Goal: Task Accomplishment & Management: Complete application form

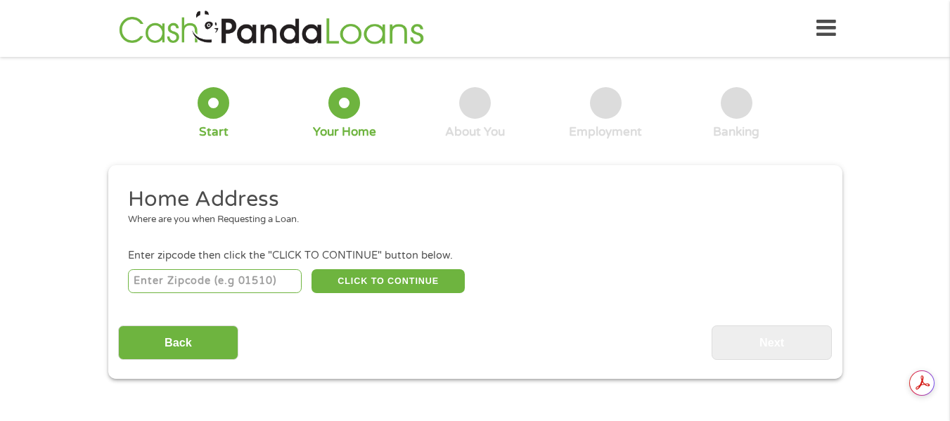
click at [245, 278] on input "number" at bounding box center [215, 281] width 174 height 24
type input "67019"
select select "[US_STATE]"
click at [373, 283] on button "CLICK TO CONTINUE" at bounding box center [388, 281] width 153 height 24
type input "67019"
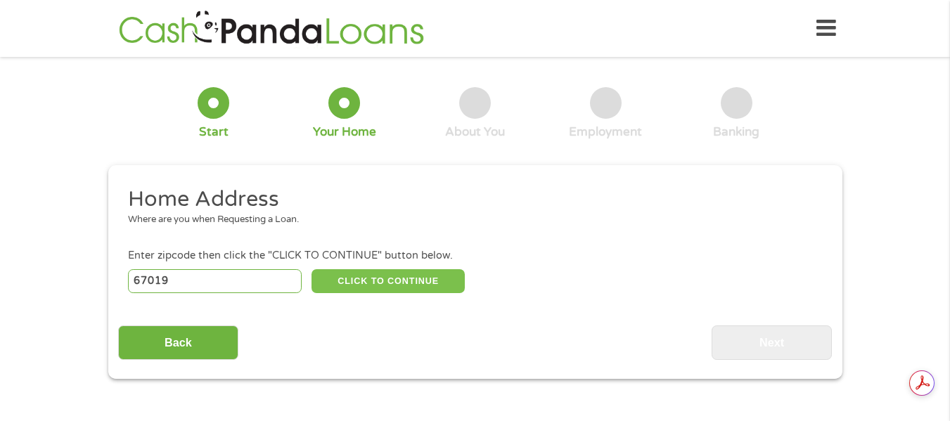
type input "Burden"
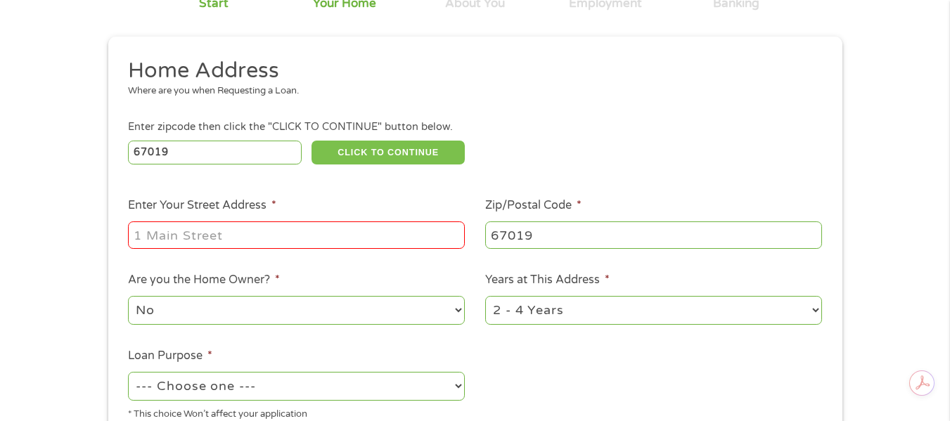
scroll to position [141, 0]
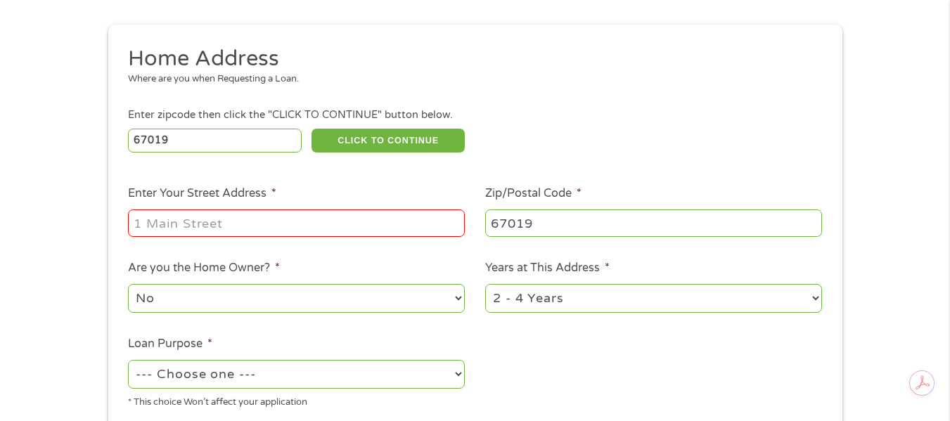
click at [256, 225] on input "Enter Your Street Address *" at bounding box center [296, 223] width 337 height 27
type input "[STREET_ADDRESS]"
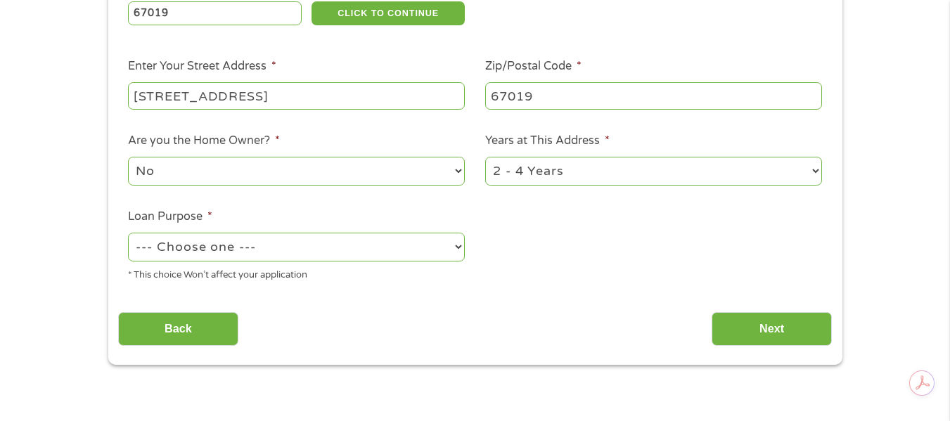
scroll to position [281, 0]
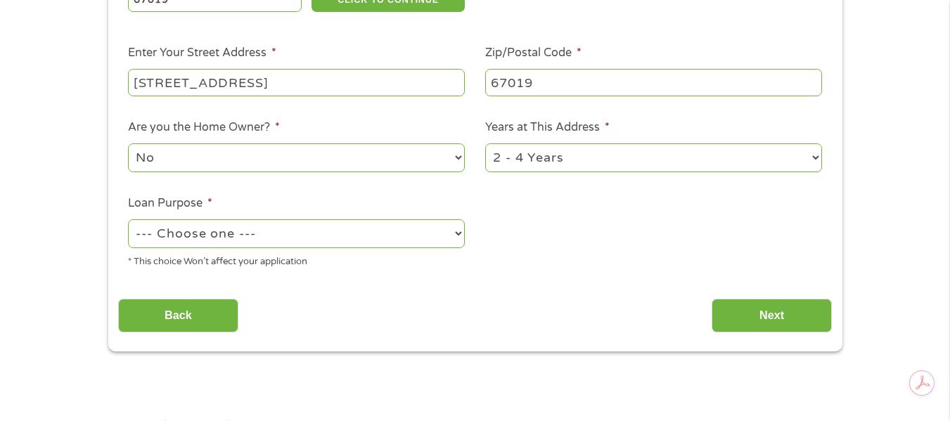
click at [295, 150] on select "No Yes" at bounding box center [296, 157] width 337 height 29
select select "yes"
click at [128, 143] on select "No Yes" at bounding box center [296, 157] width 337 height 29
click at [533, 162] on select "1 Year or less 1 - 2 Years 2 - 4 Years Over 4 Years" at bounding box center [653, 157] width 337 height 29
select select "12months"
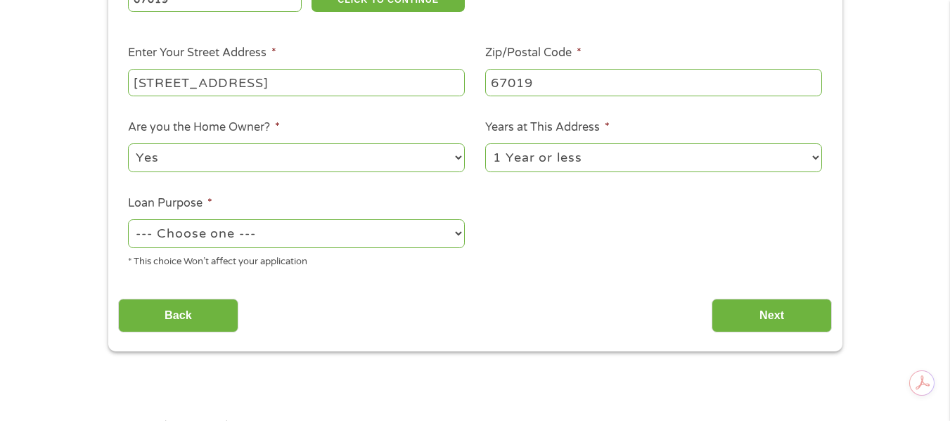
click at [485, 143] on select "1 Year or less 1 - 2 Years 2 - 4 Years Over 4 Years" at bounding box center [653, 157] width 337 height 29
click at [323, 236] on select "--- Choose one --- Pay Bills Debt Consolidation Home Improvement Major Purchase…" at bounding box center [296, 233] width 337 height 29
select select "paybills"
click at [128, 219] on select "--- Choose one --- Pay Bills Debt Consolidation Home Improvement Major Purchase…" at bounding box center [296, 233] width 337 height 29
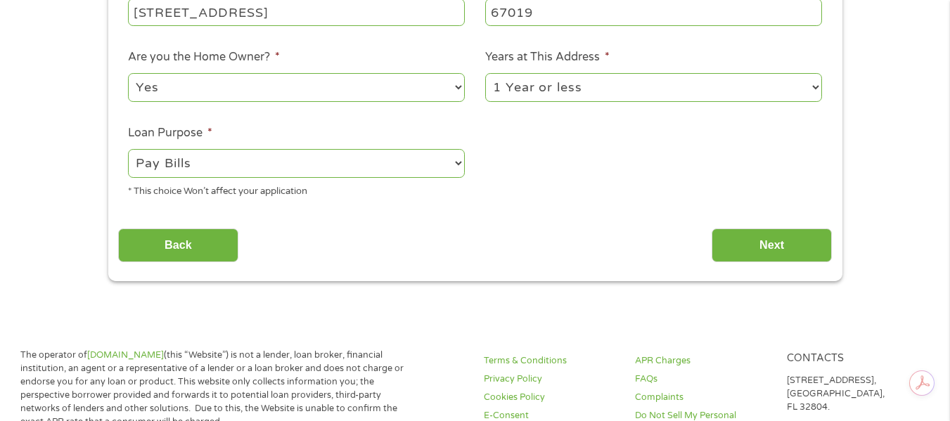
drag, startPoint x: 745, startPoint y: 240, endPoint x: 729, endPoint y: 218, distance: 27.6
click at [748, 242] on input "Next" at bounding box center [772, 246] width 120 height 34
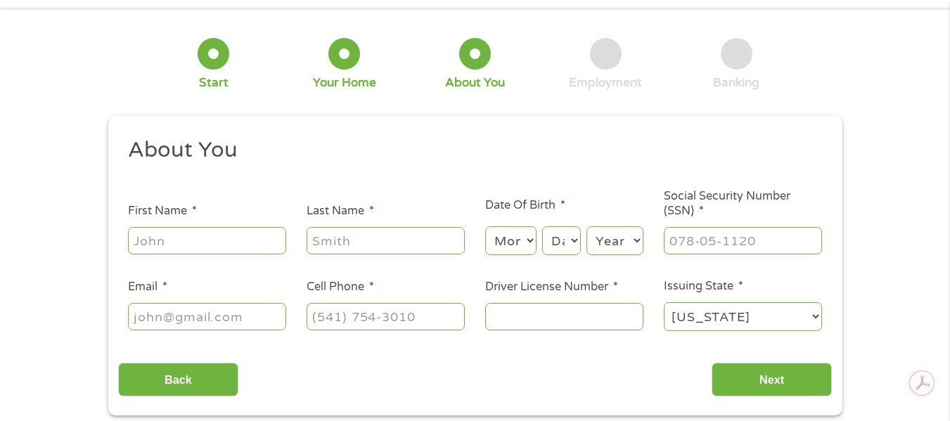
scroll to position [141, 0]
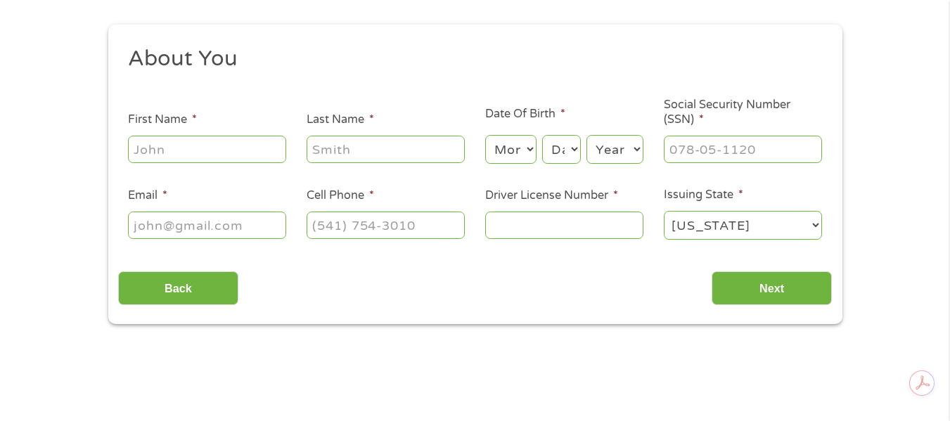
click at [230, 146] on input "First Name *" at bounding box center [207, 149] width 158 height 27
type input "Mandy"
type input "[PERSON_NAME]"
type input "[EMAIL_ADDRESS][DOMAIN_NAME]"
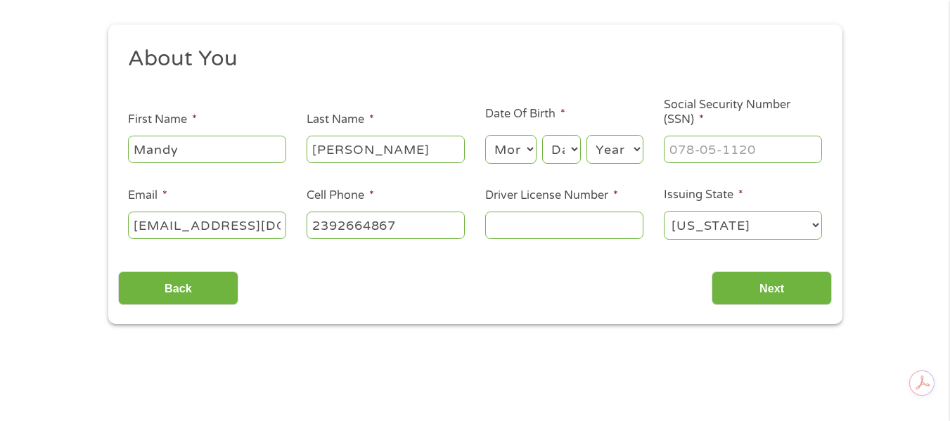
type input "[PHONE_NUMBER]"
click at [523, 158] on select "Month 1 2 3 4 5 6 7 8 9 10 11 12" at bounding box center [510, 149] width 51 height 29
select select "12"
click at [485, 135] on select "Month 1 2 3 4 5 6 7 8 9 10 11 12" at bounding box center [510, 149] width 51 height 29
click at [558, 163] on select "Day 1 2 3 4 5 6 7 8 9 10 11 12 13 14 15 16 17 18 19 20 21 22 23 24 25 26 27 28 …" at bounding box center [561, 149] width 38 height 29
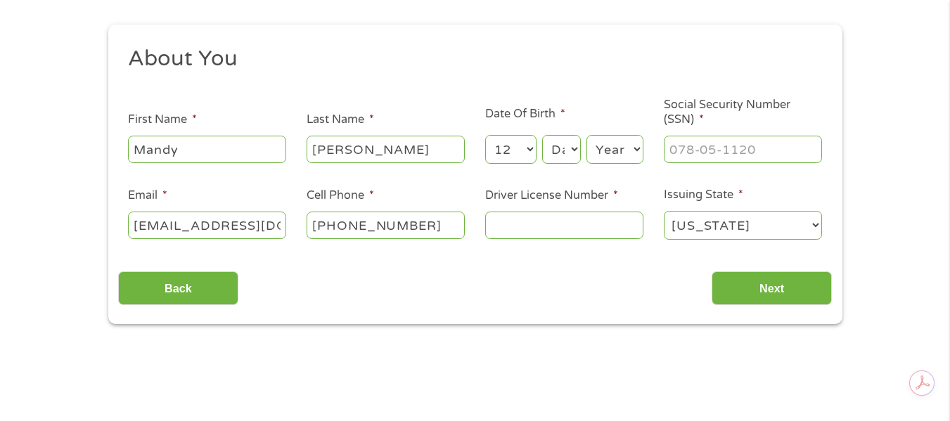
select select "1"
click at [542, 135] on select "Day 1 2 3 4 5 6 7 8 9 10 11 12 13 14 15 16 17 18 19 20 21 22 23 24 25 26 27 28 …" at bounding box center [561, 149] width 38 height 29
click at [601, 145] on select "Year [DATE] 2006 2005 2004 2003 2002 2001 2000 1999 1998 1997 1996 1995 1994 19…" at bounding box center [615, 149] width 57 height 29
select select "1978"
click at [587, 135] on select "Year [DATE] 2006 2005 2004 2003 2002 2001 2000 1999 1998 1997 1996 1995 1994 19…" at bounding box center [615, 149] width 57 height 29
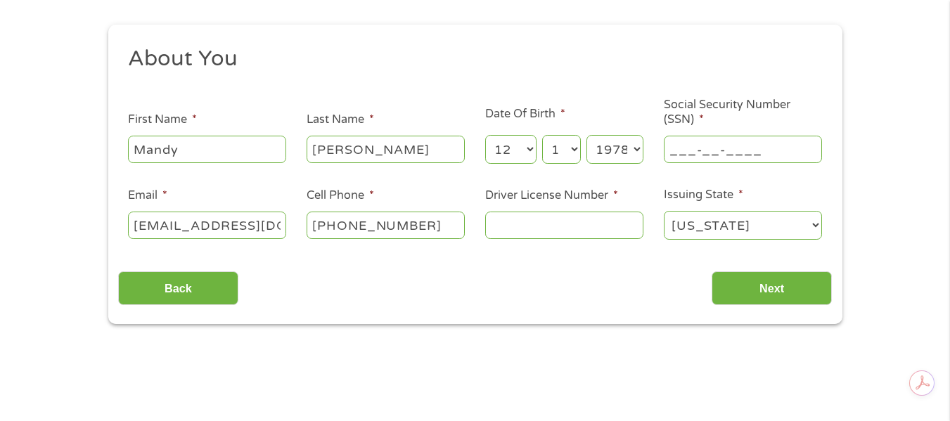
click at [686, 155] on input "___-__-____" at bounding box center [743, 149] width 158 height 27
type input "500-92-7911"
click at [532, 224] on input "Driver License Number *" at bounding box center [564, 225] width 158 height 27
type input "K65053789410"
click at [717, 229] on select "[US_STATE] [US_STATE] [US_STATE] [US_STATE] [US_STATE] [US_STATE] [US_STATE] [U…" at bounding box center [743, 225] width 158 height 29
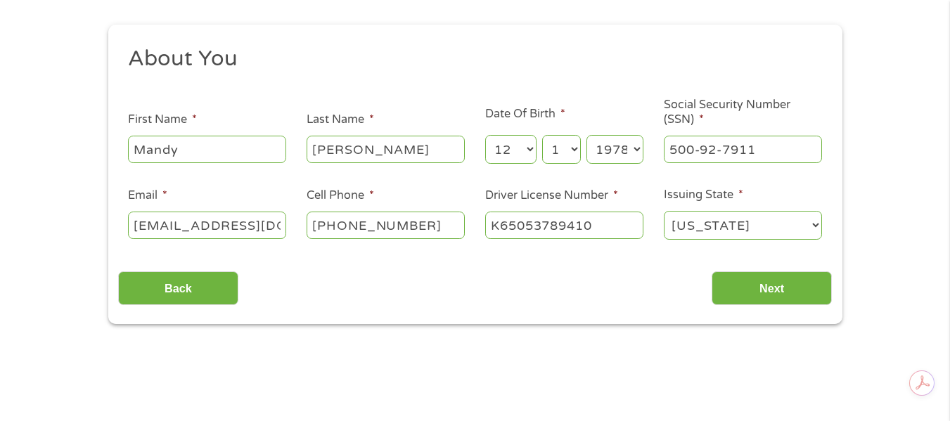
select select "[US_STATE]"
click at [664, 211] on select "[US_STATE] [US_STATE] [US_STATE] [US_STATE] [US_STATE] [US_STATE] [US_STATE] [U…" at bounding box center [743, 225] width 158 height 29
drag, startPoint x: 536, startPoint y: 227, endPoint x: 544, endPoint y: 219, distance: 11.9
click at [537, 226] on input "K65053789410" at bounding box center [564, 225] width 158 height 27
type input "K650553789410"
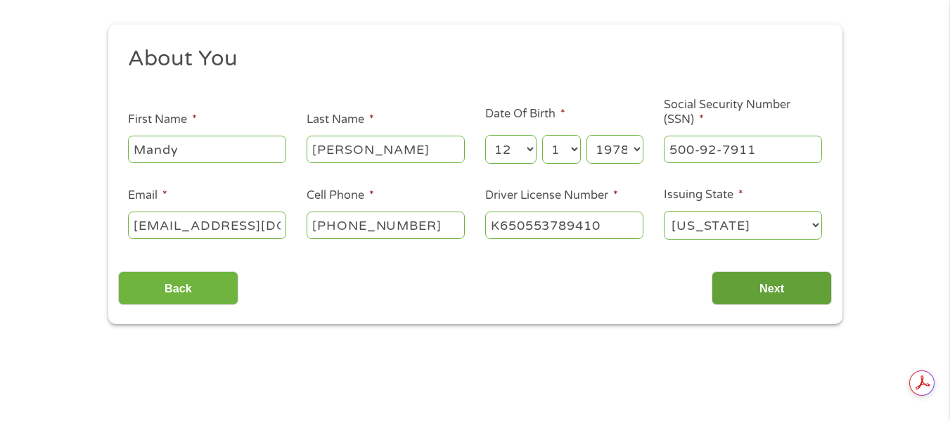
click at [771, 289] on input "Next" at bounding box center [772, 288] width 120 height 34
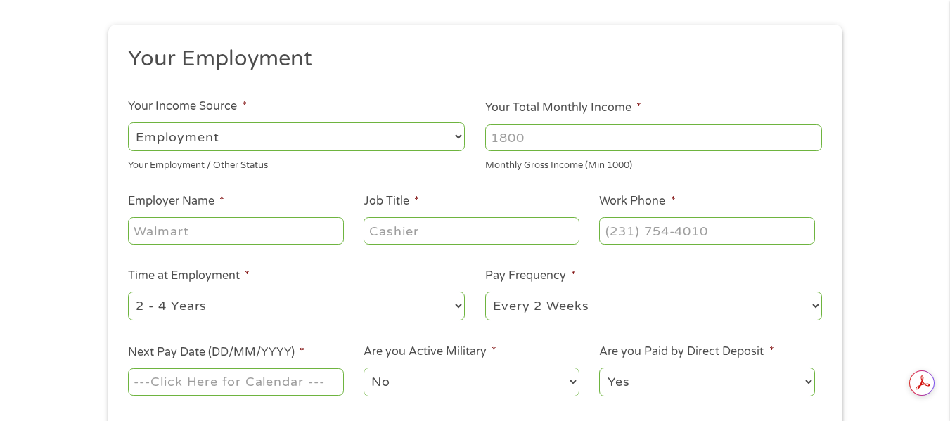
type input "(___) ___-____"
click at [771, 292] on ul "Your Employment Your Income Source * --- Choose one --- Employment [DEMOGRAPHIC…" at bounding box center [475, 227] width 714 height 364
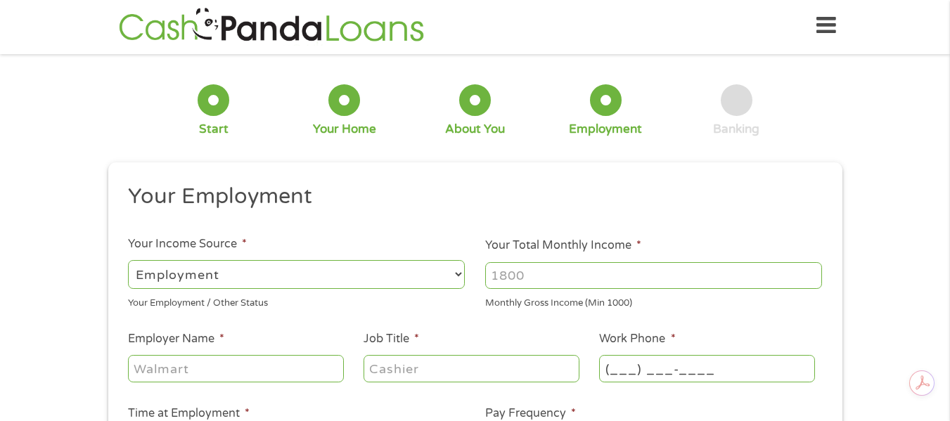
scroll to position [0, 0]
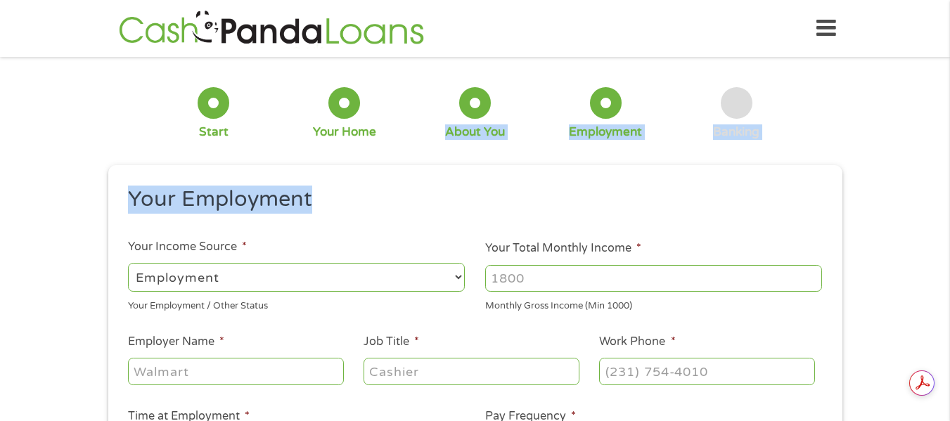
drag, startPoint x: 421, startPoint y: 220, endPoint x: 418, endPoint y: 143, distance: 77.4
click at [420, 141] on form "1 Start 2 Your Home 3 About You 4 Employment 5 Banking 6 This field is hidden w…" at bounding box center [475, 344] width 734 height 555
click at [451, 286] on select "--- Choose one --- Employment [DEMOGRAPHIC_DATA] Benefits" at bounding box center [296, 277] width 337 height 29
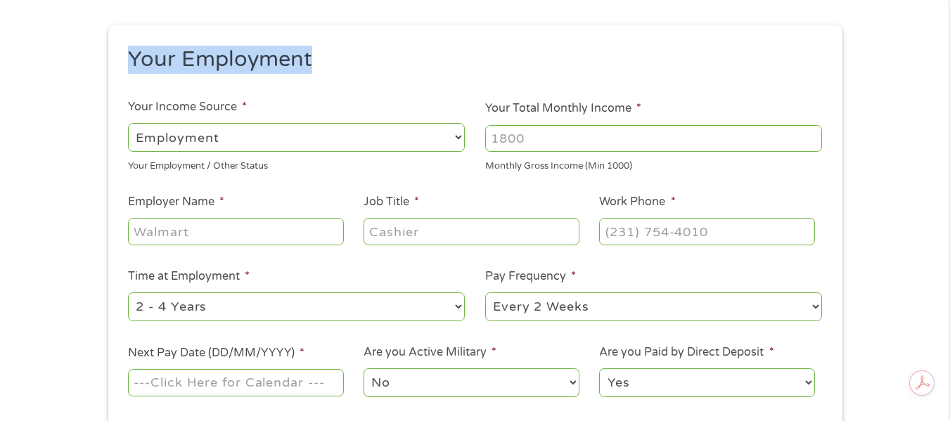
scroll to position [141, 0]
click at [385, 133] on select "--- Choose one --- Employment [DEMOGRAPHIC_DATA] Benefits" at bounding box center [296, 136] width 337 height 29
select select "benefits"
click at [128, 122] on select "--- Choose one --- Employment [DEMOGRAPHIC_DATA] Benefits" at bounding box center [296, 136] width 337 height 29
type input "Other"
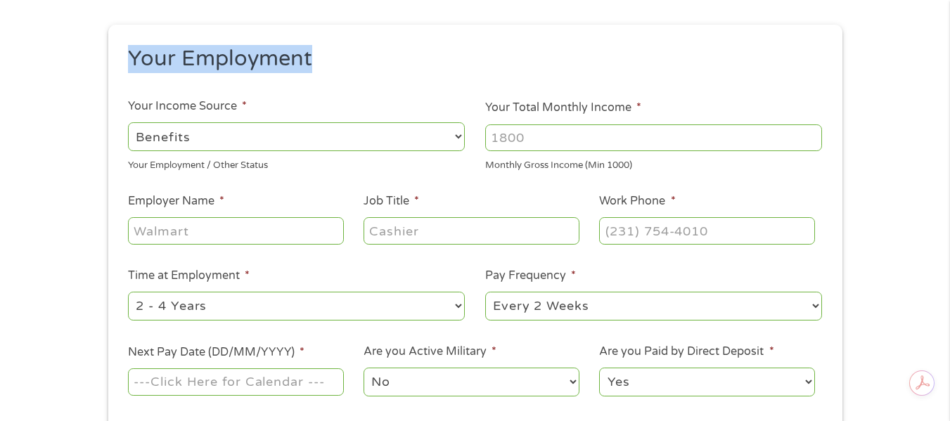
type input "[PHONE_NUMBER]"
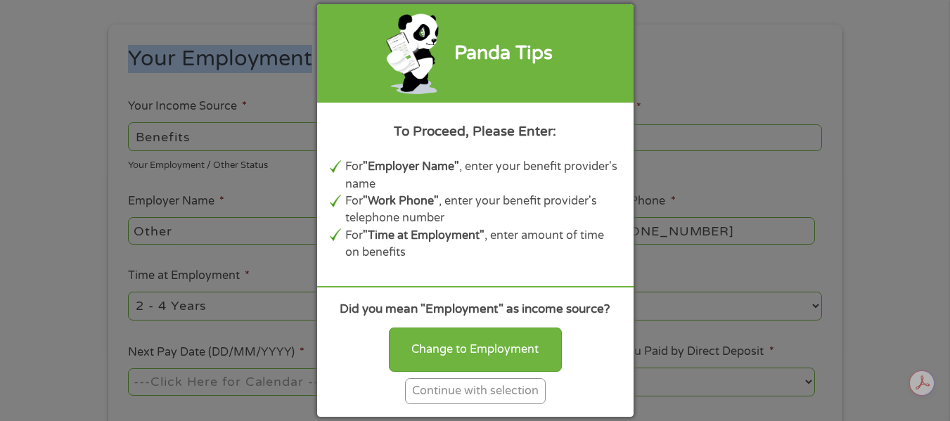
scroll to position [211, 0]
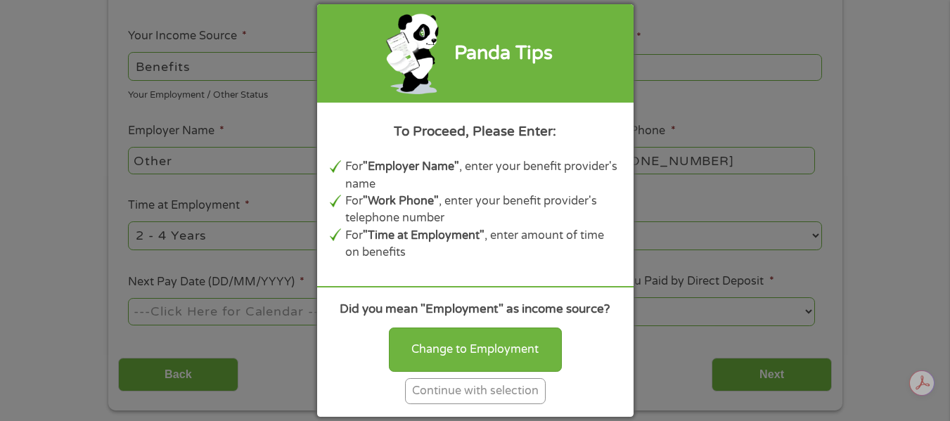
drag, startPoint x: 454, startPoint y: 338, endPoint x: 465, endPoint y: 250, distance: 88.5
click at [454, 335] on div "Change to Employment" at bounding box center [475, 350] width 173 height 44
select select "fullTime"
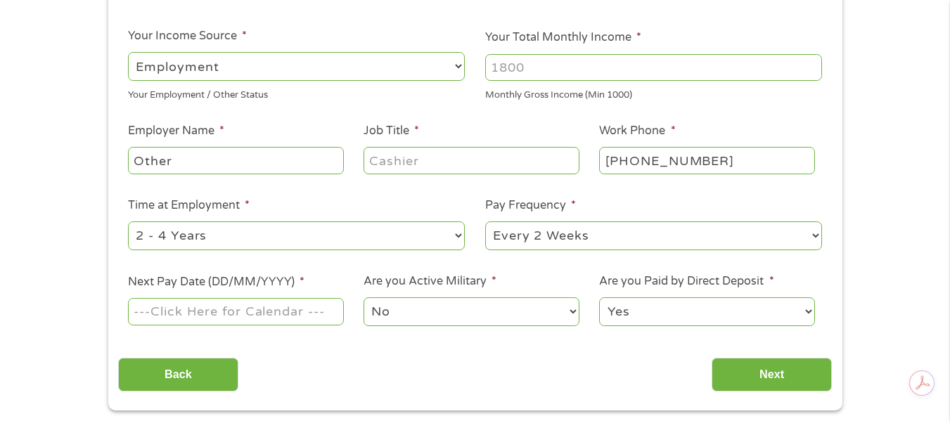
click at [542, 64] on input "Your Total Monthly Income *" at bounding box center [653, 67] width 337 height 27
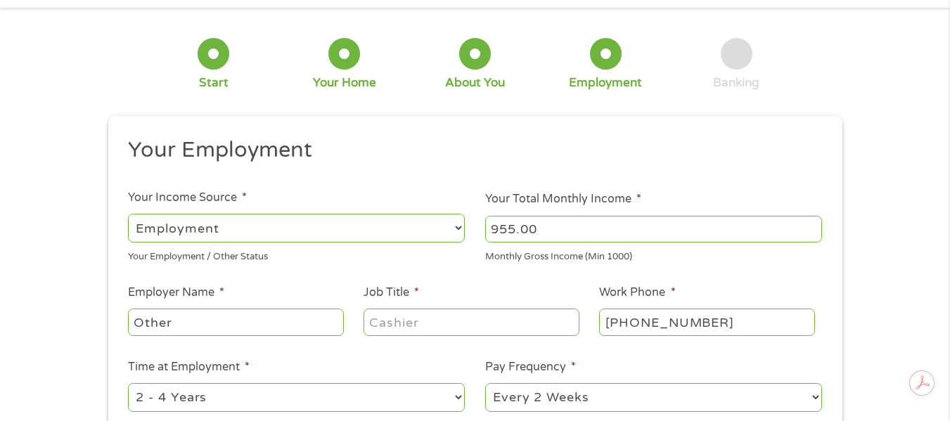
scroll to position [70, 0]
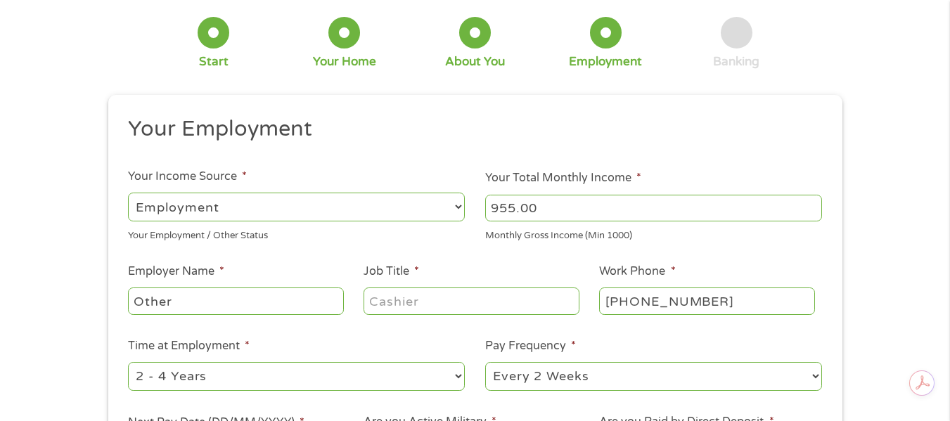
type input "955.00"
click at [192, 295] on input "Other" at bounding box center [235, 301] width 215 height 27
type input "O"
type input "Social Security"
drag, startPoint x: 460, startPoint y: 301, endPoint x: 469, endPoint y: 250, distance: 52.1
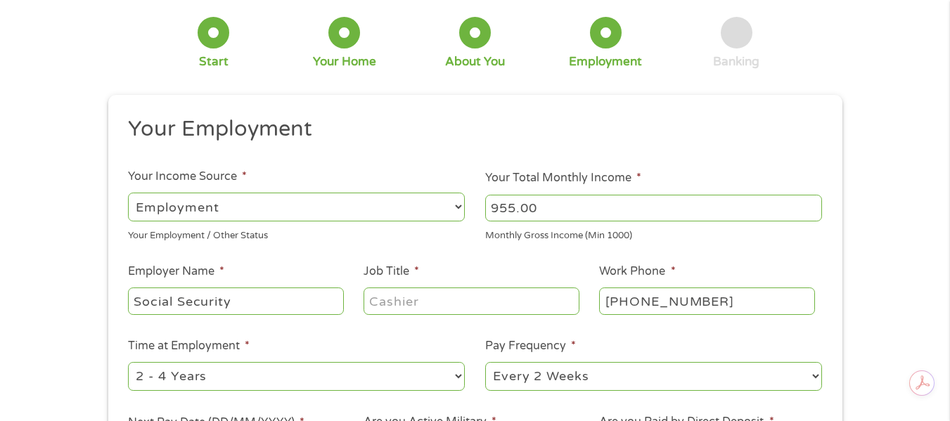
click at [461, 300] on input "Job Title *" at bounding box center [471, 301] width 215 height 27
click at [455, 211] on select "--- Choose one --- Employment [DEMOGRAPHIC_DATA] Benefits" at bounding box center [296, 207] width 337 height 29
select select "benefits"
click at [128, 193] on select "--- Choose one --- Employment [DEMOGRAPHIC_DATA] Benefits" at bounding box center [296, 207] width 337 height 29
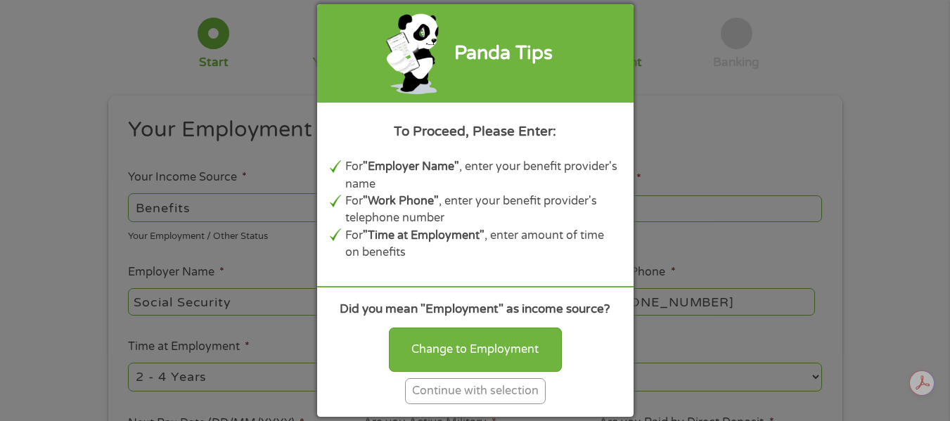
click at [457, 387] on div "Continue with selection" at bounding box center [475, 391] width 141 height 26
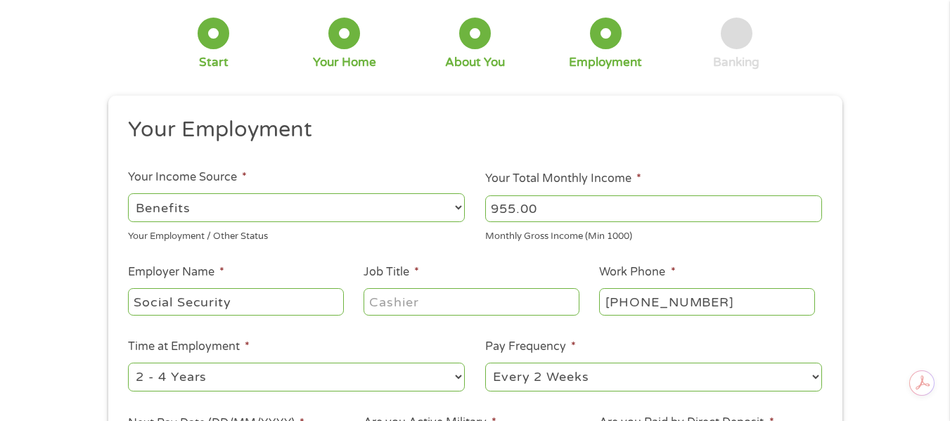
drag, startPoint x: 470, startPoint y: 309, endPoint x: 474, endPoint y: 295, distance: 14.5
click at [470, 309] on input "Job Title *" at bounding box center [471, 301] width 215 height 27
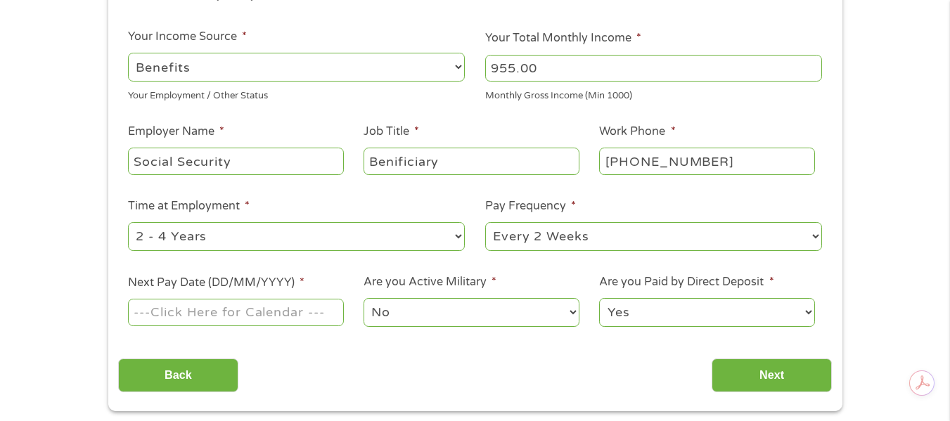
type input "Benificiary"
click at [321, 242] on select "--- Choose one --- 1 Year or less 1 - 2 Years 2 - 4 Years Over 4 Years" at bounding box center [296, 236] width 337 height 29
select select "60months"
click at [128, 222] on select "--- Choose one --- 1 Year or less 1 - 2 Years 2 - 4 Years Over 4 Years" at bounding box center [296, 236] width 337 height 29
click at [762, 236] on select "--- Choose one --- Every 2 Weeks Every Week Monthly Semi-Monthly" at bounding box center [653, 236] width 337 height 29
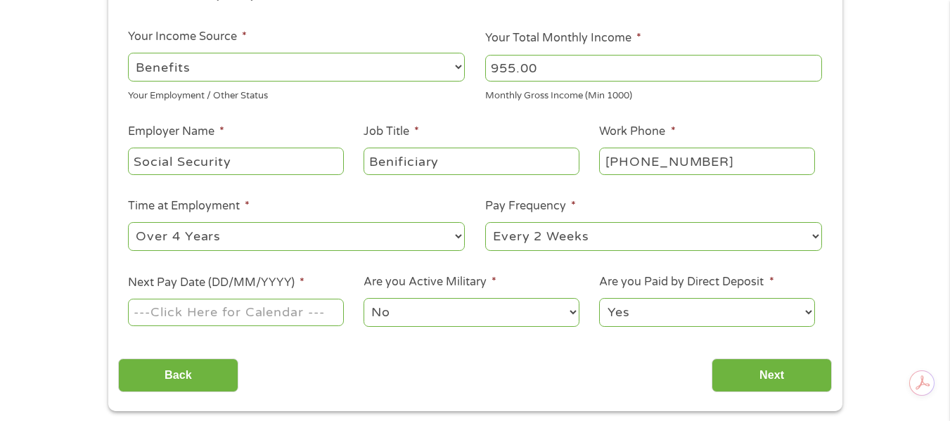
select select "monthly"
click at [485, 222] on select "--- Choose one --- Every 2 Weeks Every Week Monthly Semi-Monthly" at bounding box center [653, 236] width 337 height 29
click at [270, 314] on input "Next Pay Date (DD/MM/YYYY) *" at bounding box center [235, 312] width 215 height 27
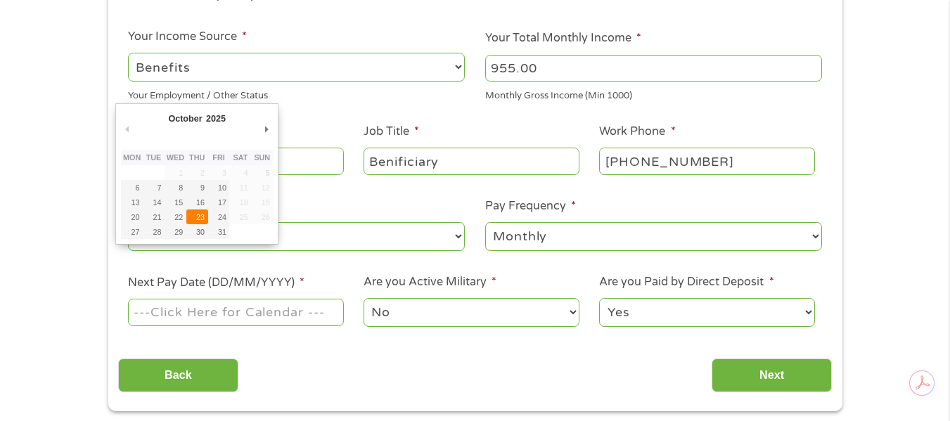
type input "[DATE]"
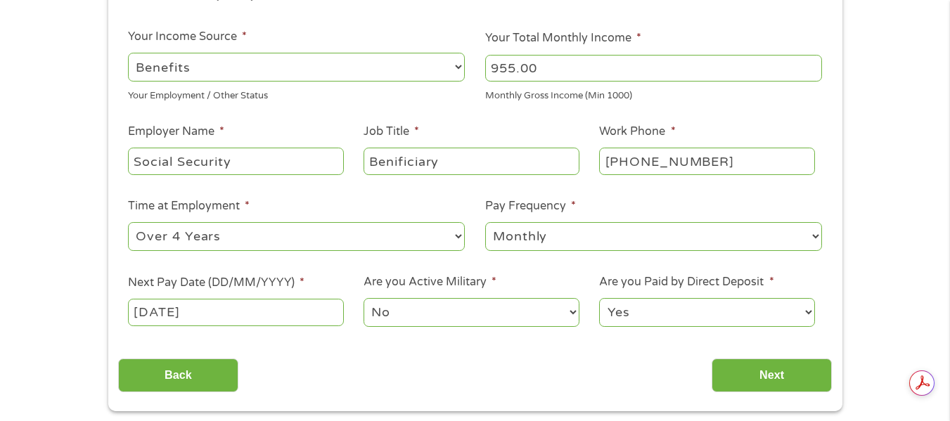
click at [417, 110] on ul "Your Employment Your Income Source * --- Choose one --- Employment [DEMOGRAPHIC…" at bounding box center [475, 157] width 714 height 364
drag, startPoint x: 711, startPoint y: 162, endPoint x: 603, endPoint y: 166, distance: 108.4
click at [603, 166] on input "[PHONE_NUMBER]" at bounding box center [706, 161] width 215 height 27
type input "[PHONE_NUMBER]"
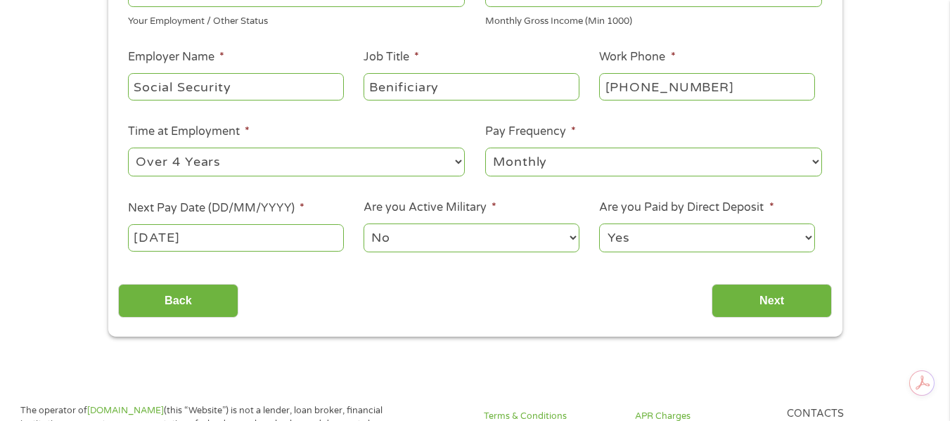
scroll to position [421, 0]
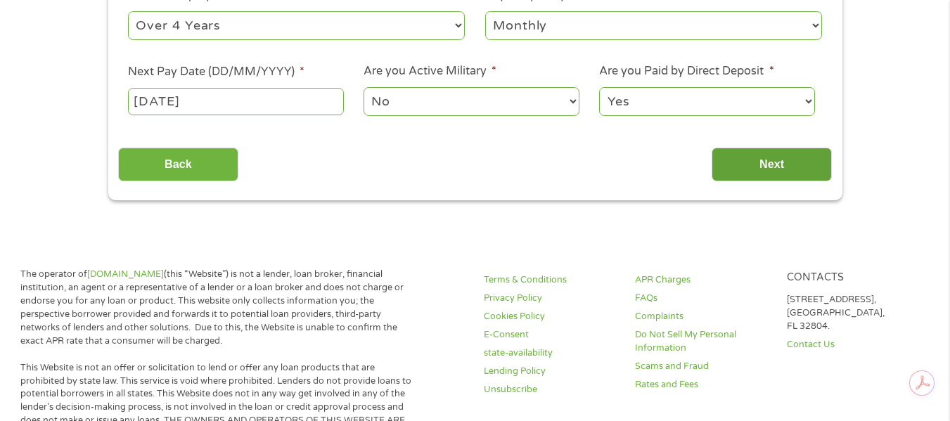
click at [757, 165] on input "Next" at bounding box center [772, 165] width 120 height 34
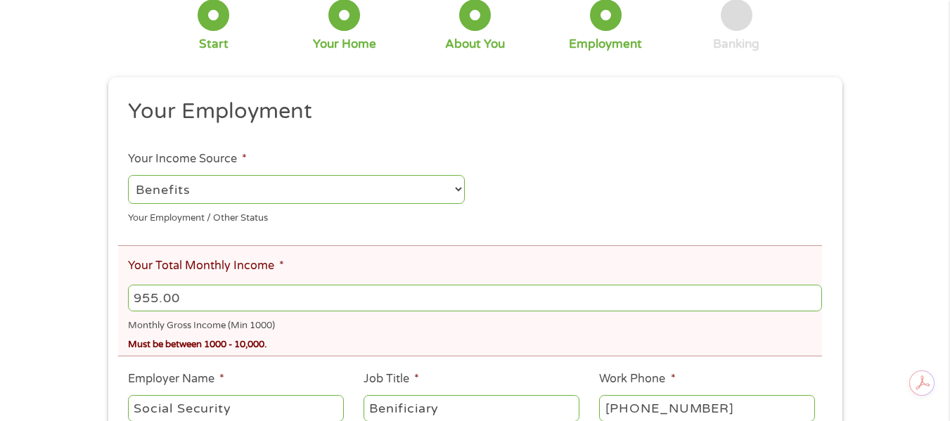
scroll to position [281, 0]
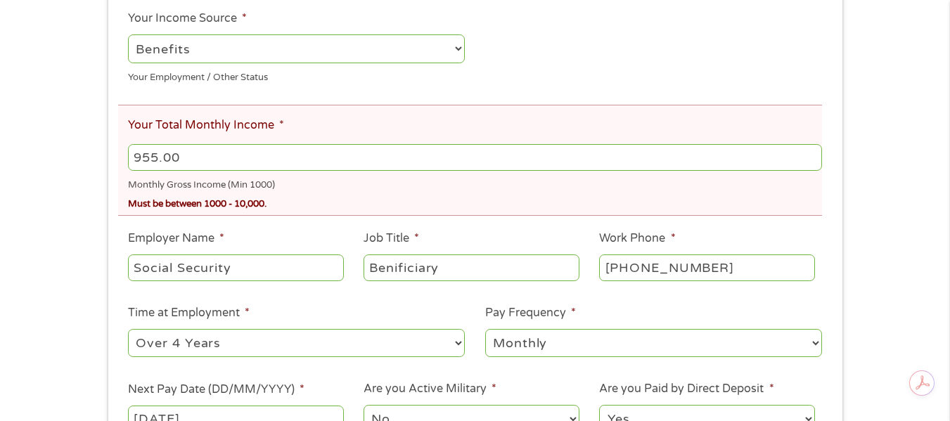
drag, startPoint x: 195, startPoint y: 151, endPoint x: 7, endPoint y: 136, distance: 188.3
click at [7, 136] on div "There was a problem with your submission. Please review the fields below. 1 Sta…" at bounding box center [475, 152] width 950 height 732
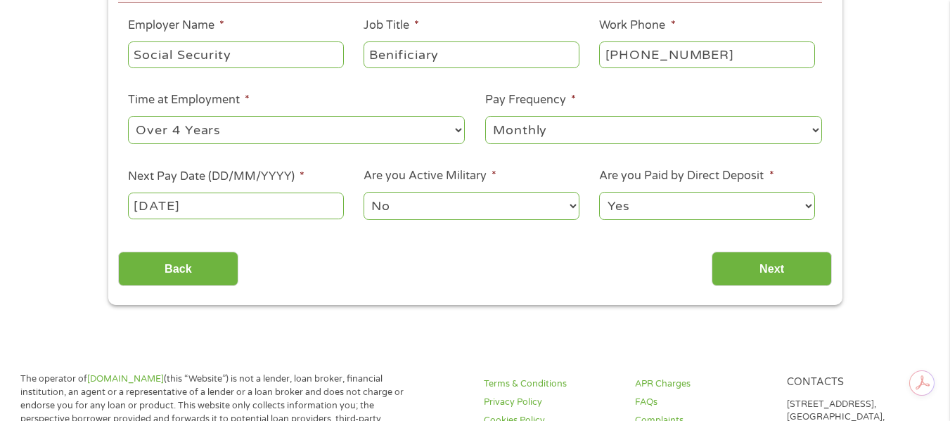
scroll to position [633, 0]
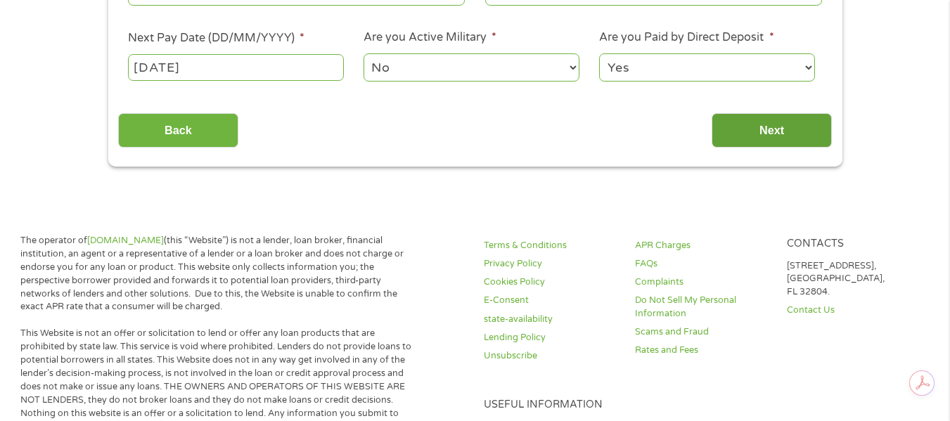
type input "1000.00"
drag, startPoint x: 800, startPoint y: 134, endPoint x: 793, endPoint y: 125, distance: 11.0
click at [800, 134] on input "Next" at bounding box center [772, 130] width 120 height 34
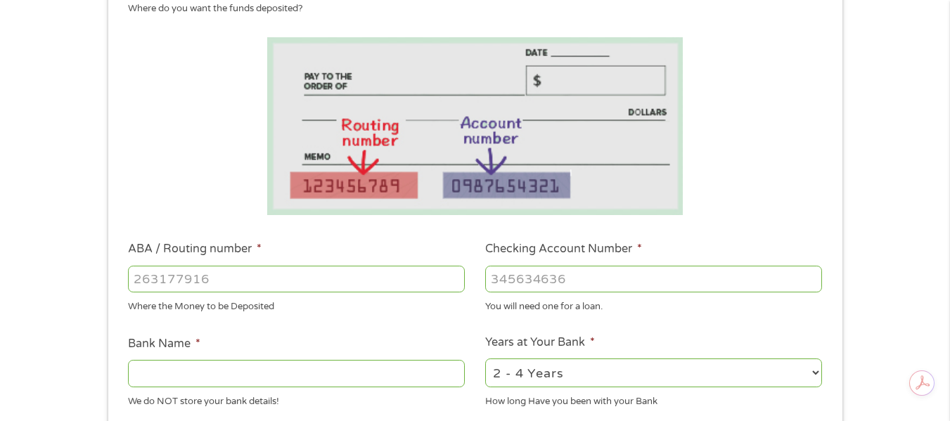
scroll to position [281, 0]
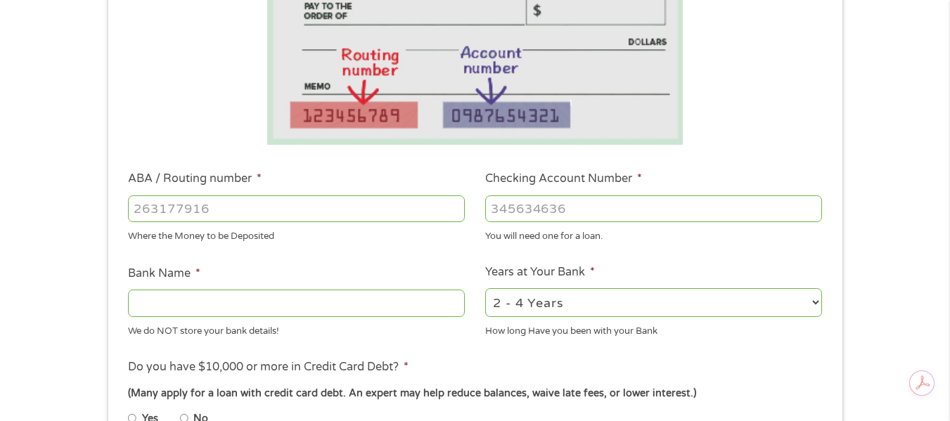
drag, startPoint x: 234, startPoint y: 205, endPoint x: 225, endPoint y: 202, distance: 9.8
click at [233, 205] on input "ABA / Routing number *" at bounding box center [296, 209] width 337 height 27
click at [551, 213] on input "Checking Account Number *" at bounding box center [653, 209] width 337 height 27
drag, startPoint x: 220, startPoint y: 206, endPoint x: 56, endPoint y: 220, distance: 164.5
click at [57, 220] on div "1 Start 2 Your Home 3 About You 4 Employment 5 Banking 6 This field is hidden w…" at bounding box center [475, 232] width 950 height 892
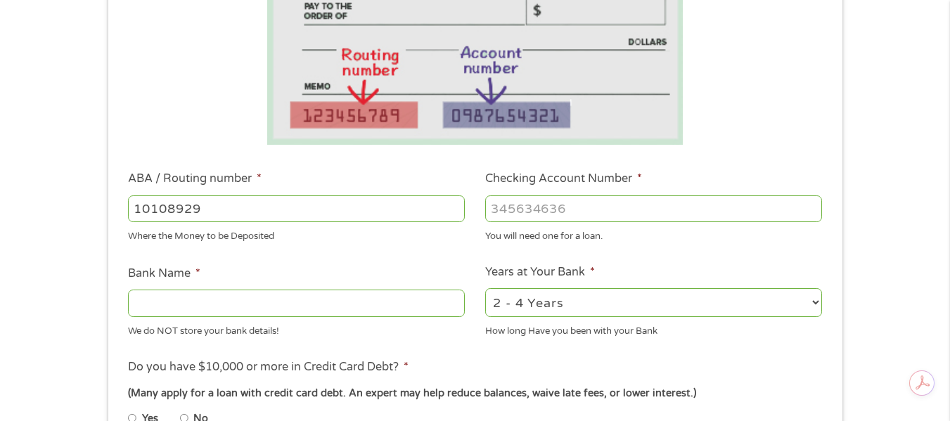
type input "101089292"
type input "[PERSON_NAME] FARGO BANK"
type input "101089292"
click at [522, 205] on input "Checking Account Number *" at bounding box center [653, 209] width 337 height 27
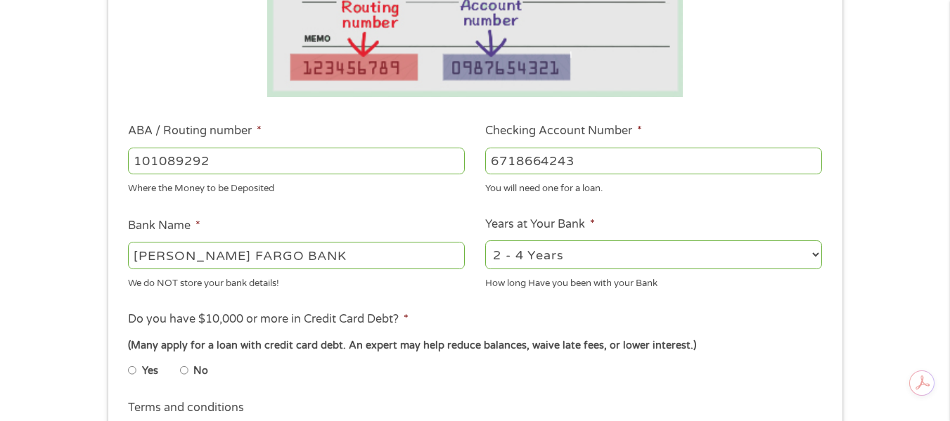
scroll to position [352, 0]
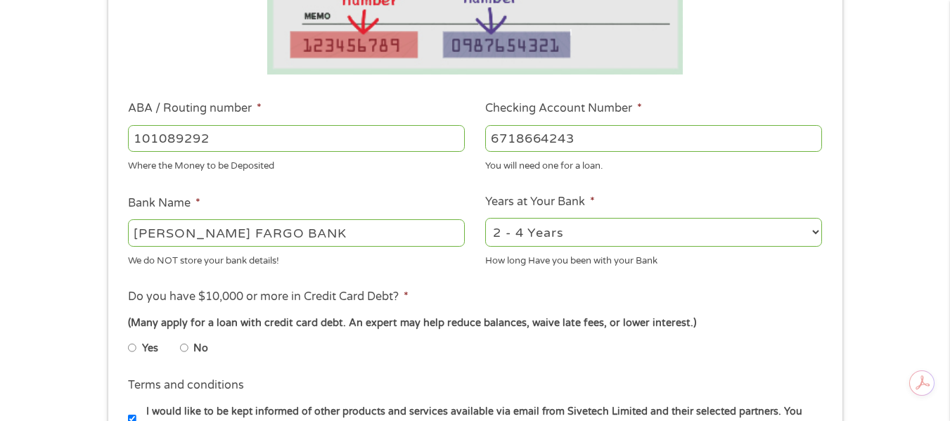
type input "6718664243"
drag, startPoint x: 764, startPoint y: 239, endPoint x: 748, endPoint y: 226, distance: 20.4
click at [763, 239] on select "2 - 4 Years 6 - 12 Months 1 - 2 Years Over 4 Years" at bounding box center [653, 232] width 337 height 29
select select "24months"
click at [485, 218] on select "2 - 4 Years 6 - 12 Months 1 - 2 Years Over 4 Years" at bounding box center [653, 232] width 337 height 29
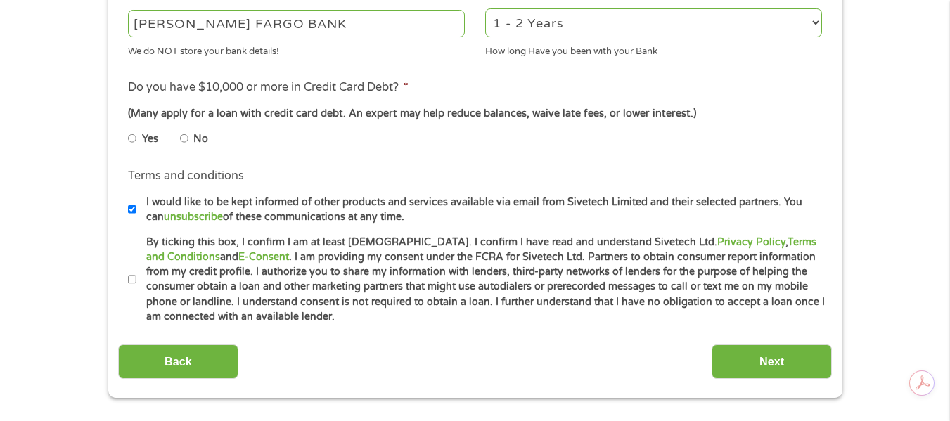
scroll to position [563, 0]
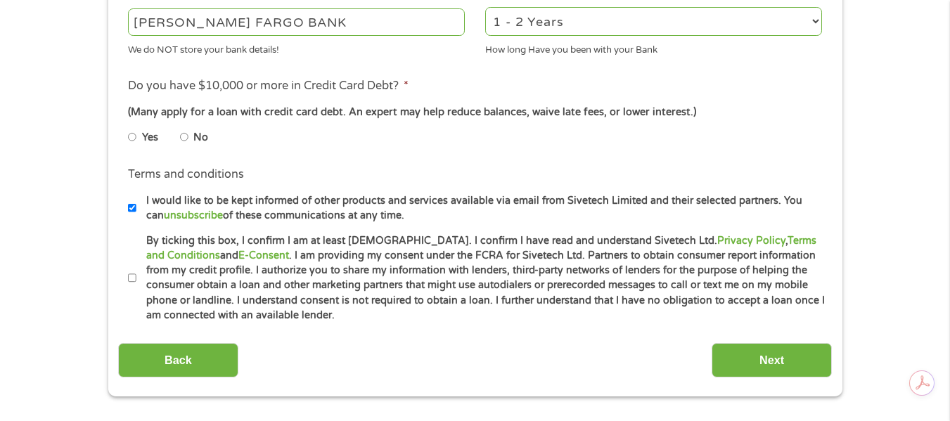
click at [184, 136] on input "No" at bounding box center [184, 137] width 8 height 23
radio input "true"
click at [134, 277] on input "By ticking this box, I confirm I am at least [DEMOGRAPHIC_DATA]. I confirm I ha…" at bounding box center [132, 278] width 8 height 23
checkbox input "true"
drag, startPoint x: 743, startPoint y: 361, endPoint x: 740, endPoint y: 349, distance: 13.0
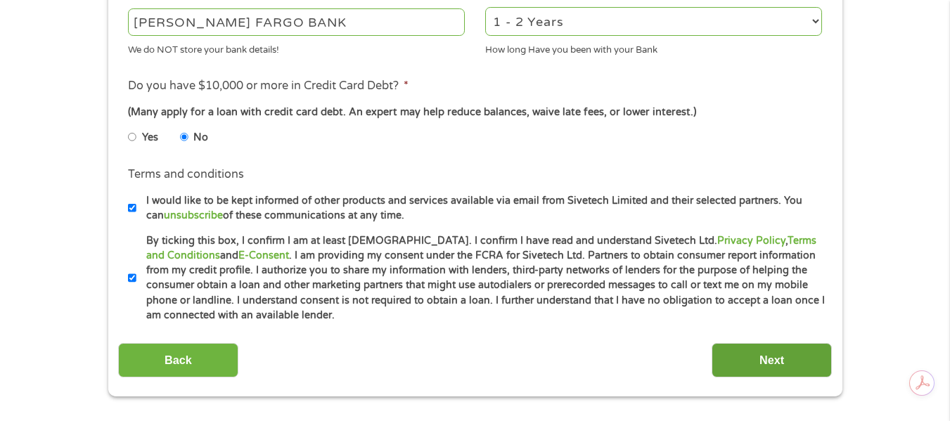
click at [743, 360] on input "Next" at bounding box center [772, 360] width 120 height 34
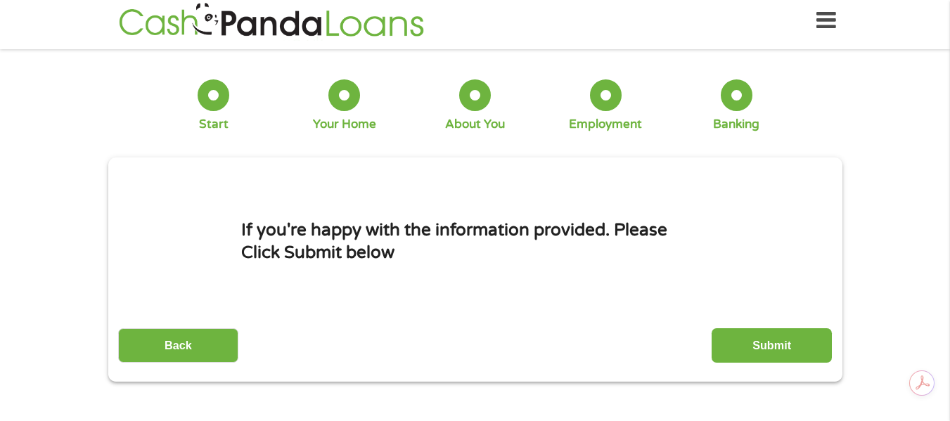
scroll to position [0, 0]
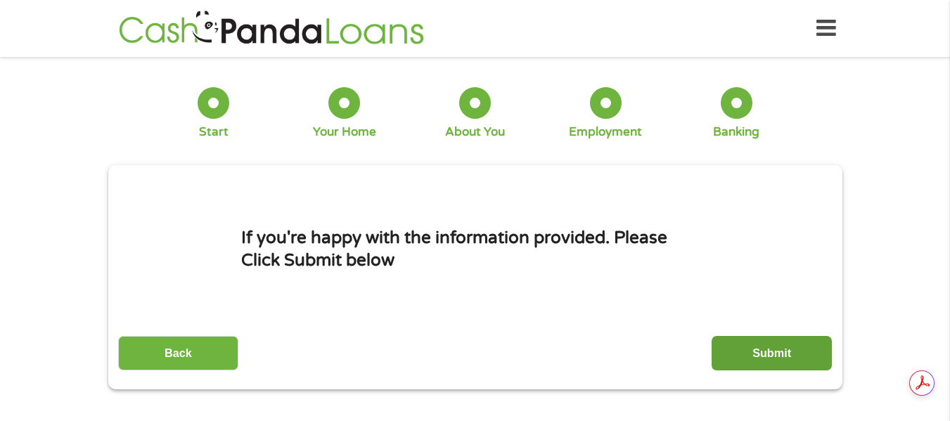
click at [771, 357] on input "Submit" at bounding box center [772, 353] width 120 height 34
